Goal: Communication & Community: Answer question/provide support

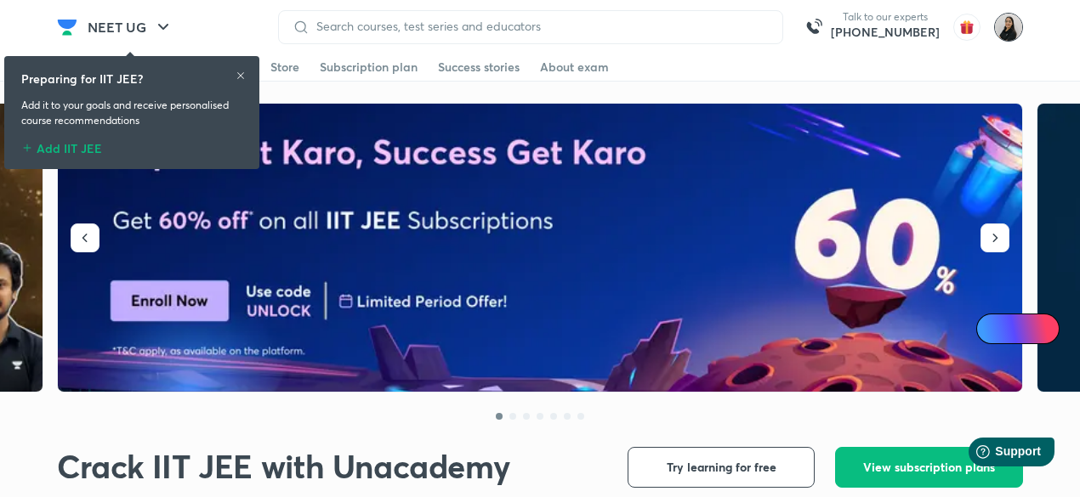
click at [1003, 34] on img at bounding box center [1008, 27] width 29 height 29
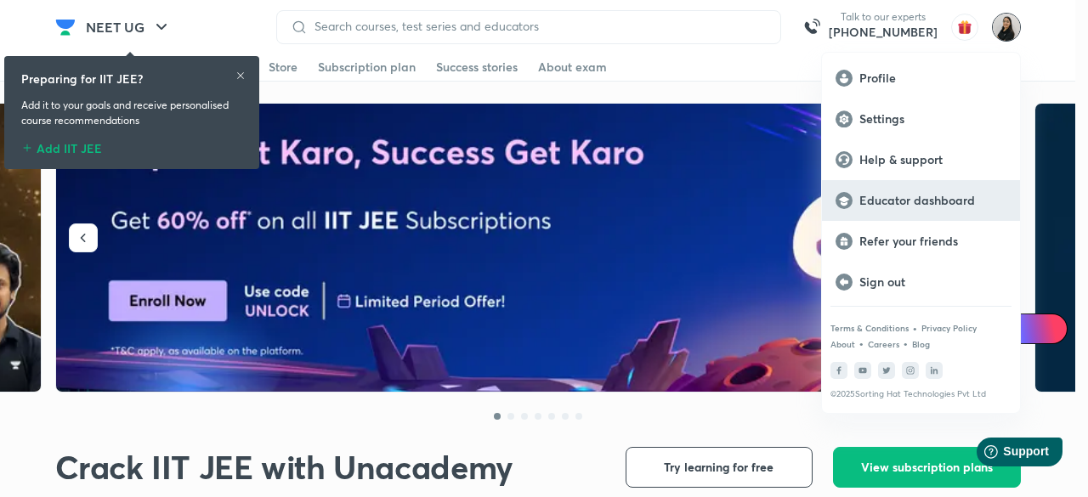
click at [877, 194] on p "Educator dashboard" at bounding box center [933, 200] width 147 height 15
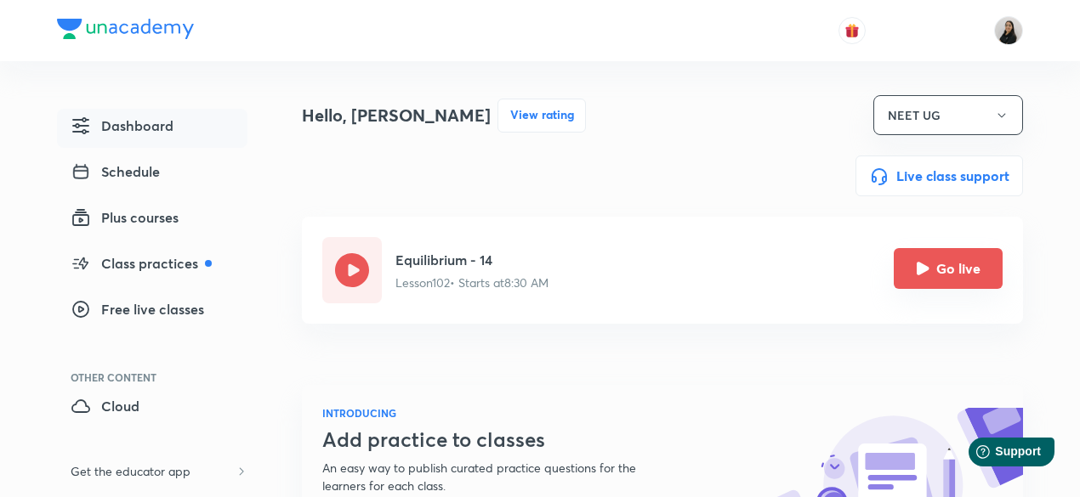
click at [922, 274] on icon "Go live" at bounding box center [923, 268] width 13 height 13
click at [923, 272] on icon "Go live" at bounding box center [923, 268] width 13 height 13
